Goal: Transaction & Acquisition: Book appointment/travel/reservation

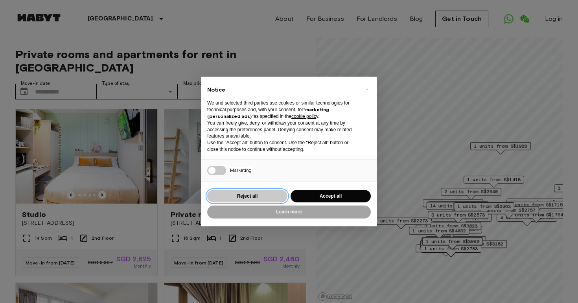
click at [257, 197] on button "Reject all" at bounding box center [247, 196] width 80 height 13
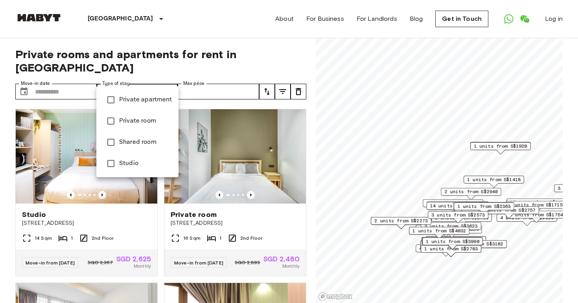
type input "**********"
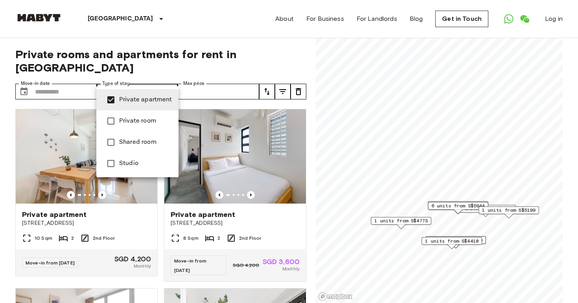
click at [168, 31] on div at bounding box center [289, 151] width 578 height 303
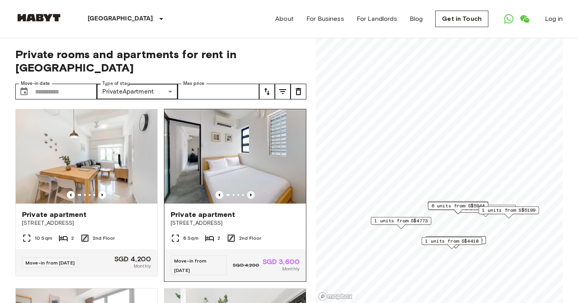
click at [250, 194] on icon "Previous image" at bounding box center [251, 195] width 2 height 3
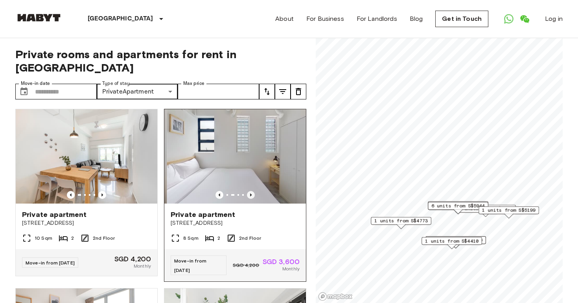
click at [250, 194] on icon "Previous image" at bounding box center [251, 195] width 2 height 3
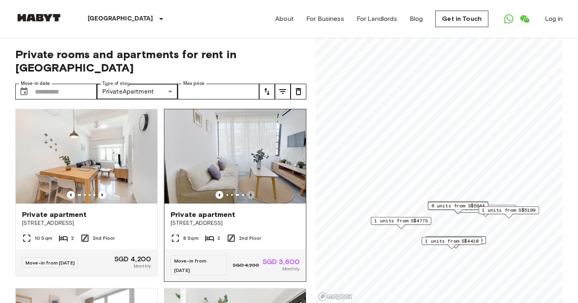
click at [250, 194] on icon "Previous image" at bounding box center [251, 195] width 2 height 3
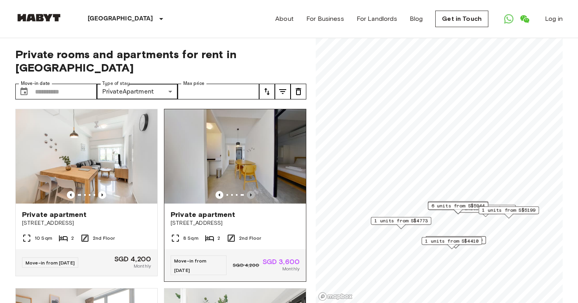
click at [250, 194] on icon "Previous image" at bounding box center [251, 195] width 2 height 3
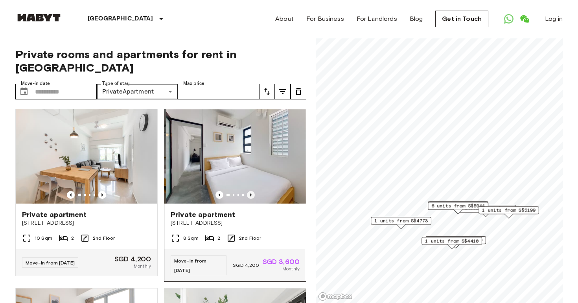
click at [250, 194] on icon "Previous image" at bounding box center [251, 195] width 2 height 3
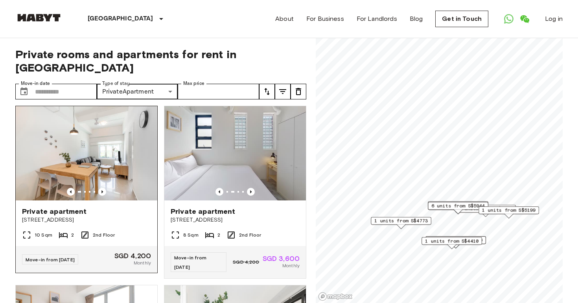
scroll to position [2, 0]
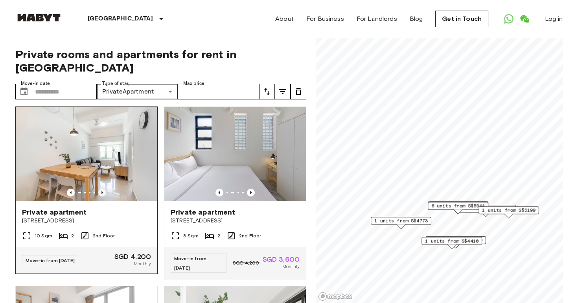
click at [102, 189] on icon "Previous image" at bounding box center [102, 193] width 8 height 8
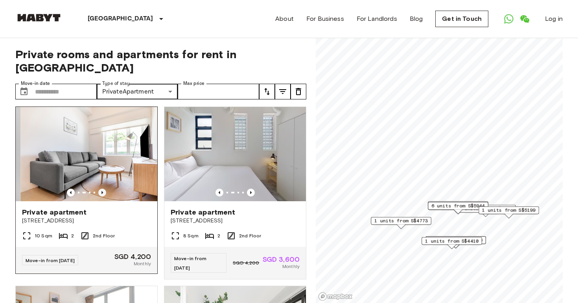
click at [102, 191] on icon "Previous image" at bounding box center [102, 192] width 2 height 3
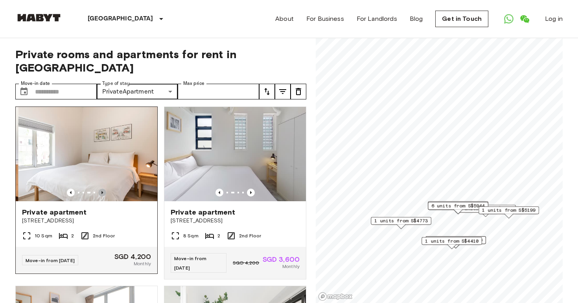
click at [102, 191] on icon "Previous image" at bounding box center [102, 192] width 2 height 3
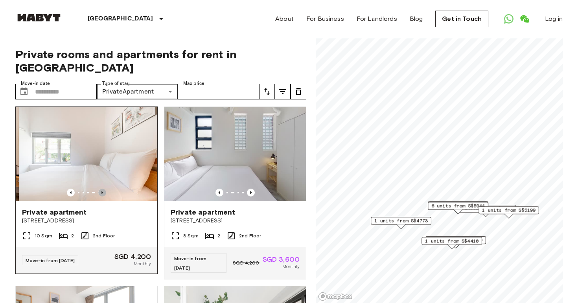
click at [102, 191] on icon "Previous image" at bounding box center [102, 192] width 2 height 3
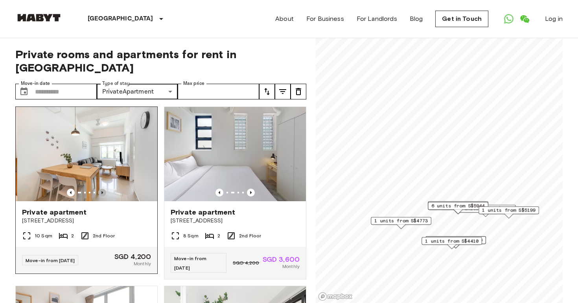
click at [102, 191] on icon "Previous image" at bounding box center [102, 192] width 2 height 3
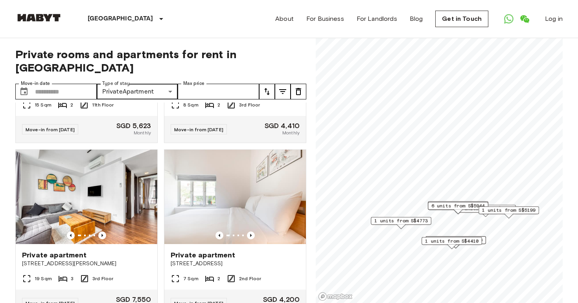
scroll to position [329, 0]
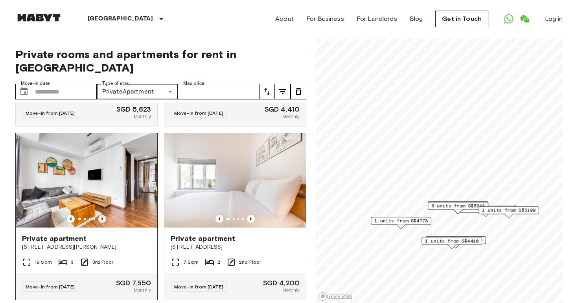
click at [102, 218] on icon "Previous image" at bounding box center [102, 219] width 2 height 3
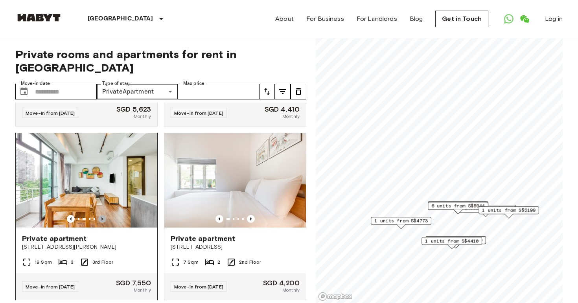
click at [102, 218] on icon "Previous image" at bounding box center [102, 219] width 2 height 3
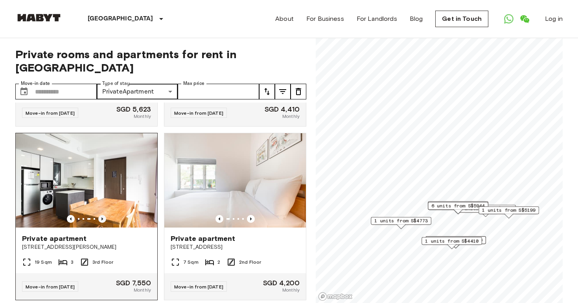
click at [102, 218] on icon "Previous image" at bounding box center [102, 219] width 2 height 3
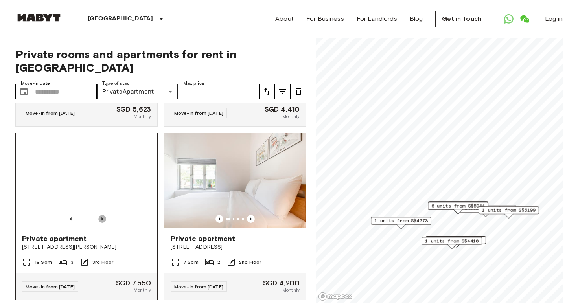
click at [102, 218] on icon "Previous image" at bounding box center [102, 219] width 2 height 3
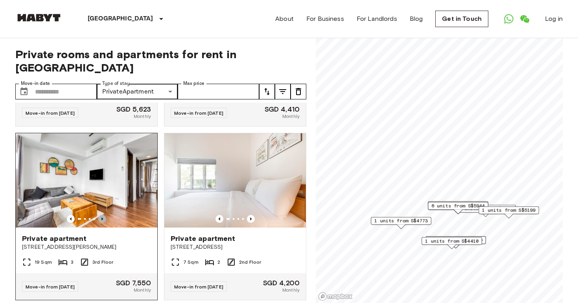
click at [102, 218] on icon "Previous image" at bounding box center [102, 219] width 2 height 3
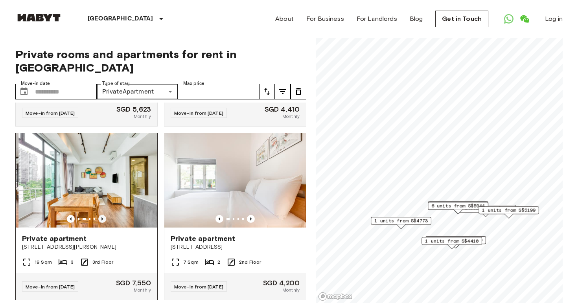
click at [102, 218] on icon "Previous image" at bounding box center [102, 219] width 2 height 3
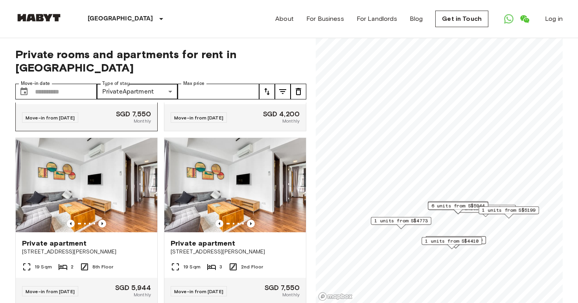
scroll to position [529, 0]
